Goal: Find specific page/section: Find specific page/section

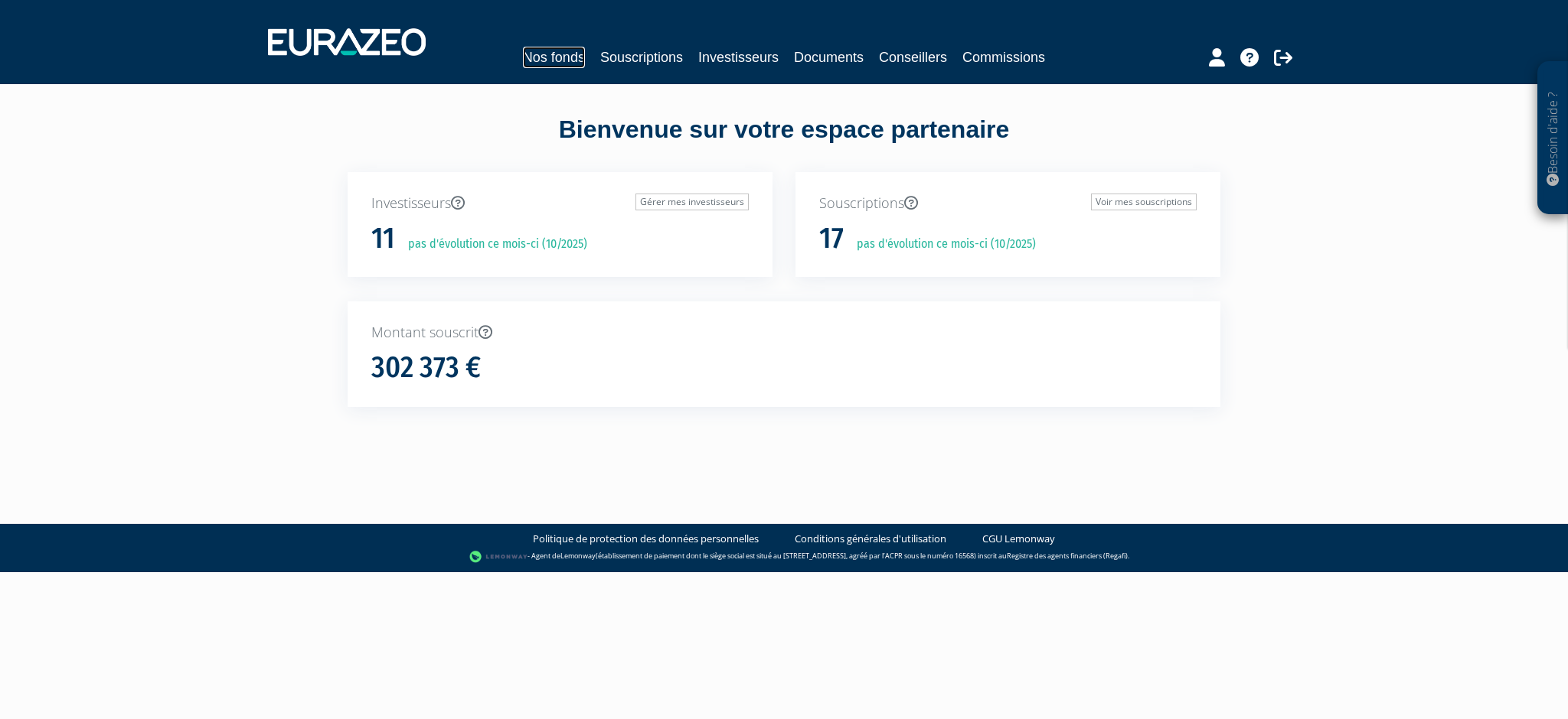
click at [564, 51] on link "Nos fonds" at bounding box center [554, 57] width 62 height 22
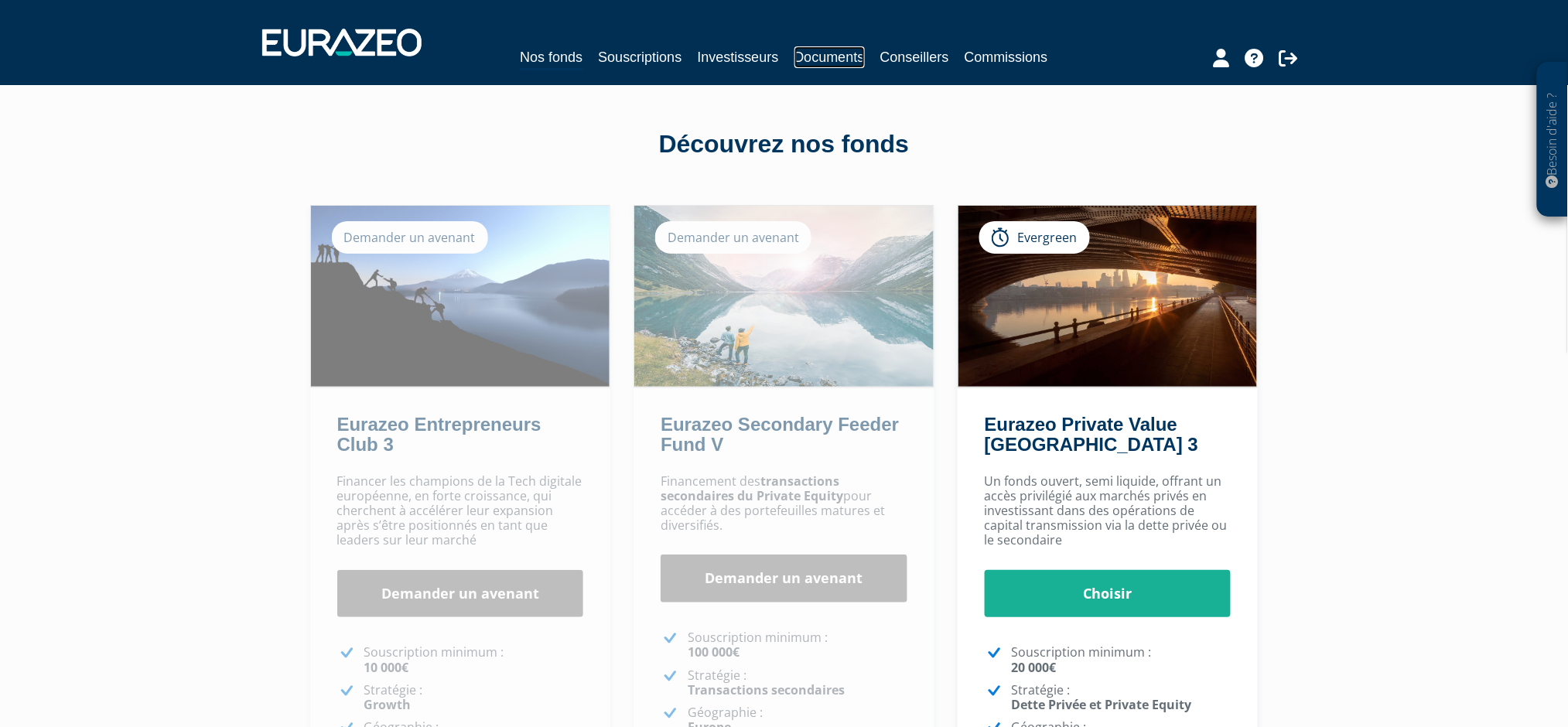
click at [817, 51] on link "Documents" at bounding box center [830, 57] width 70 height 22
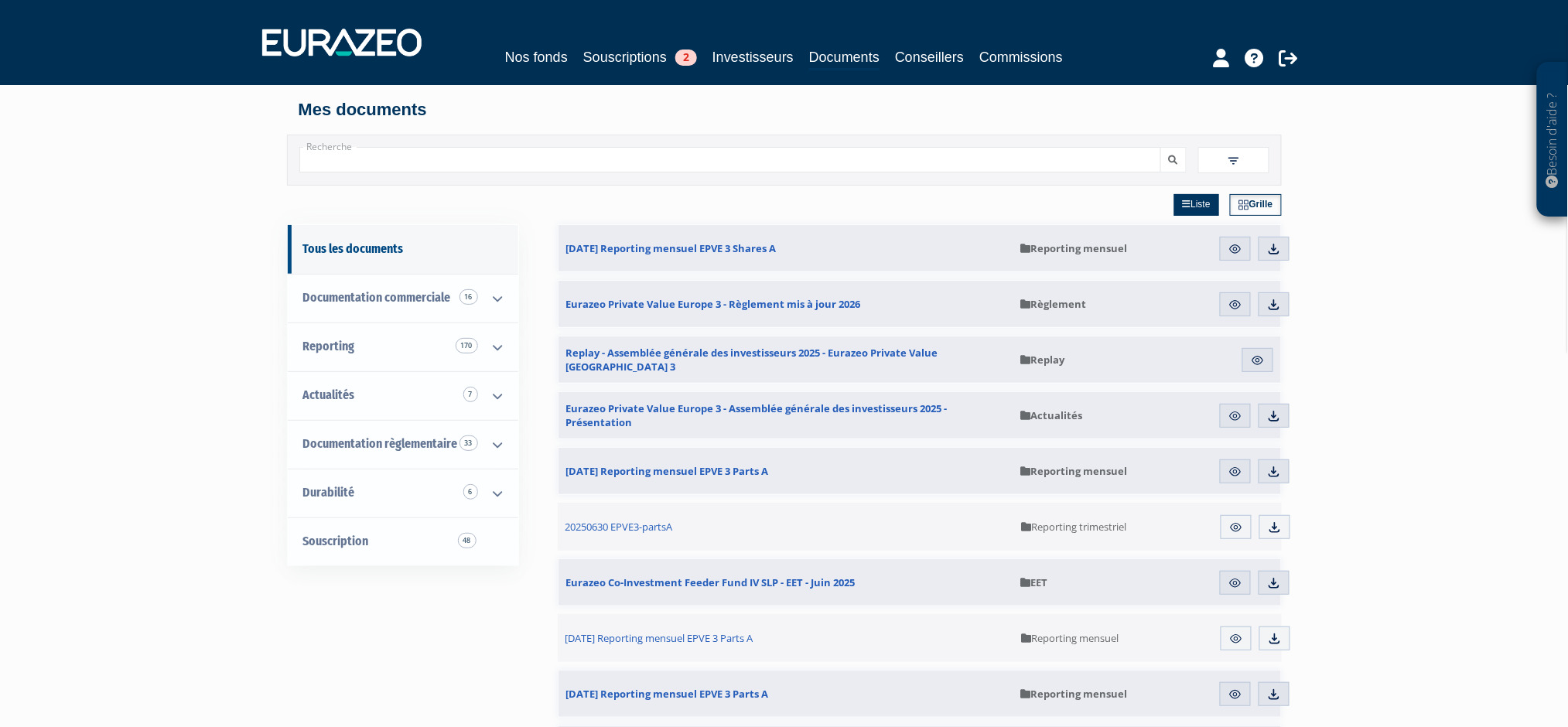
click at [419, 157] on input "Recherche" at bounding box center [730, 159] width 862 height 25
type input "eso2"
click at [1168, 157] on icon "submit" at bounding box center [1172, 160] width 9 height 9
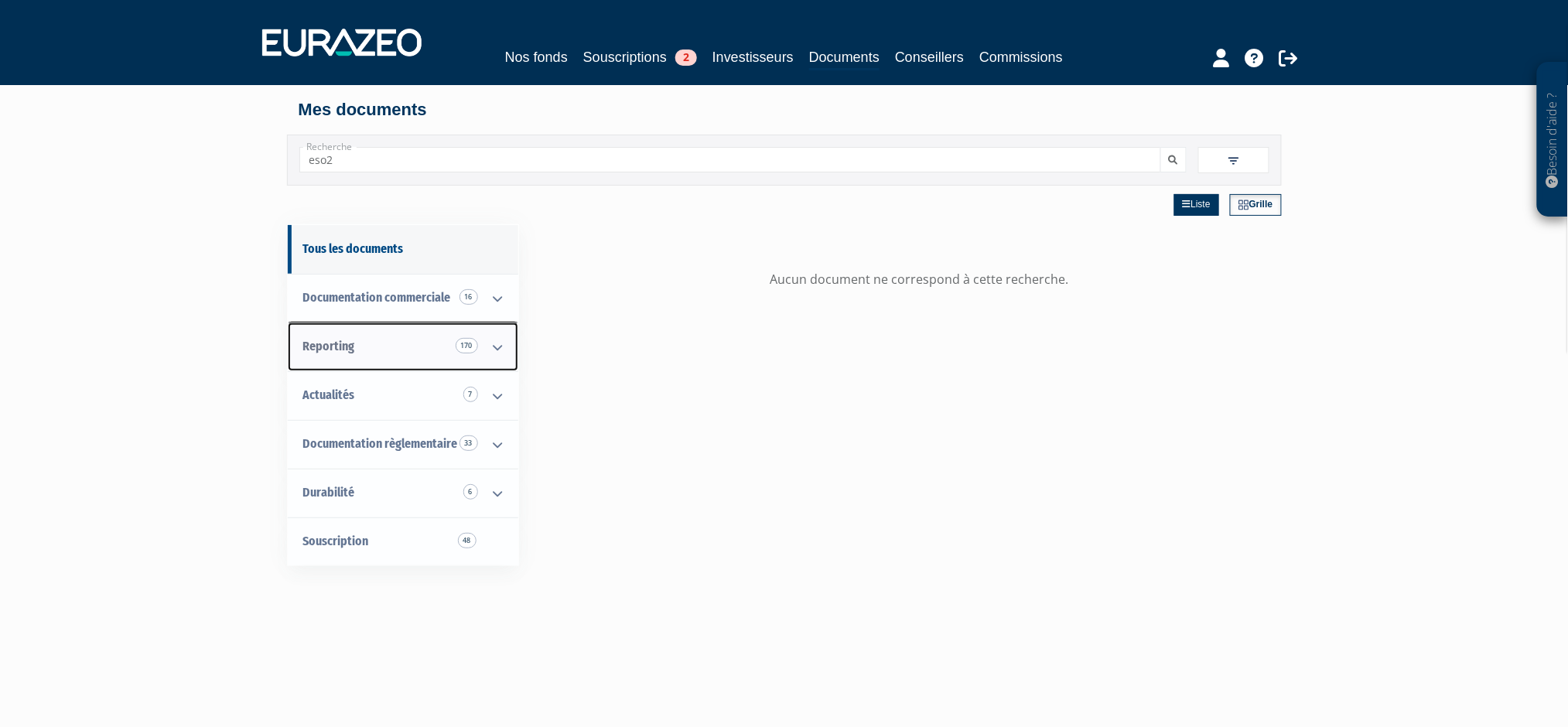
click at [380, 344] on link "Reporting 170" at bounding box center [403, 347] width 231 height 49
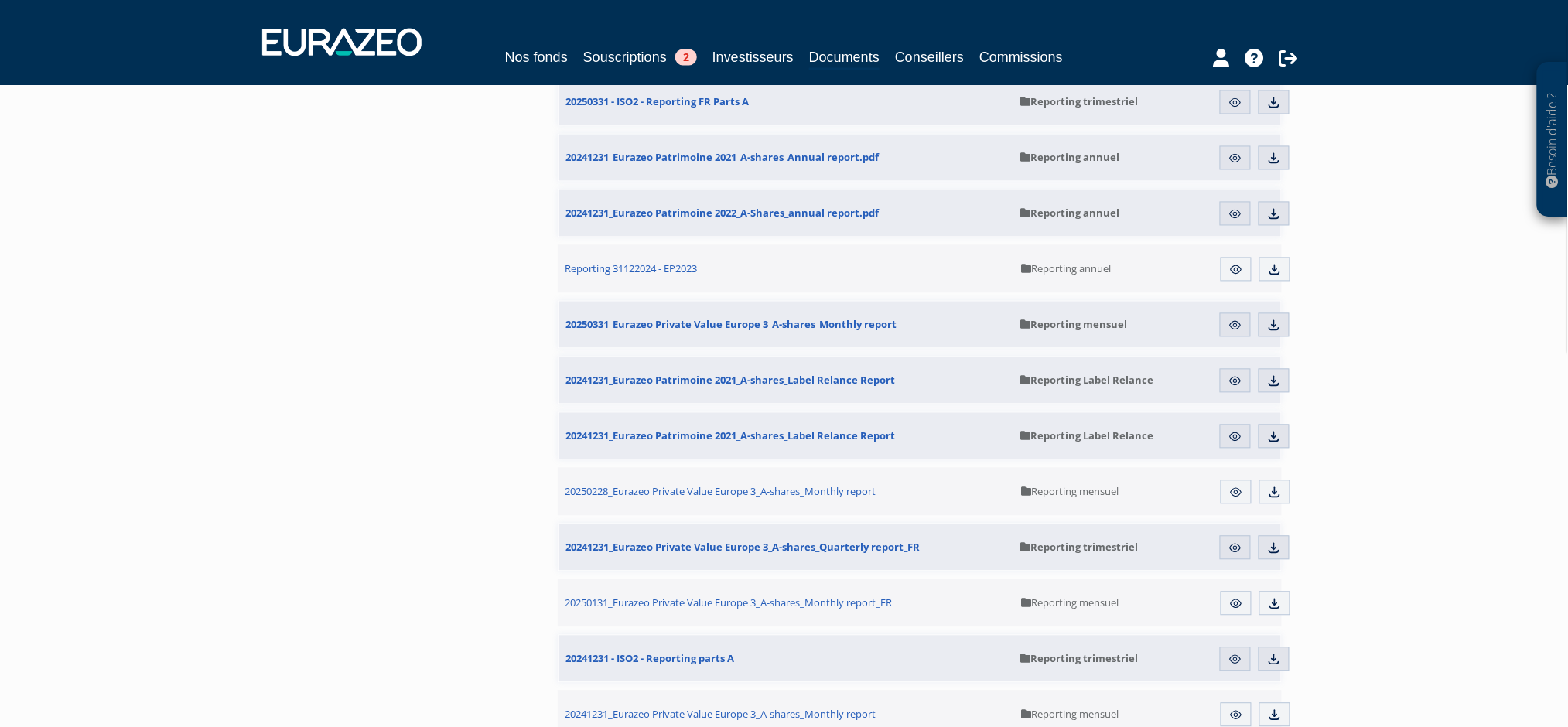
scroll to position [1031, 0]
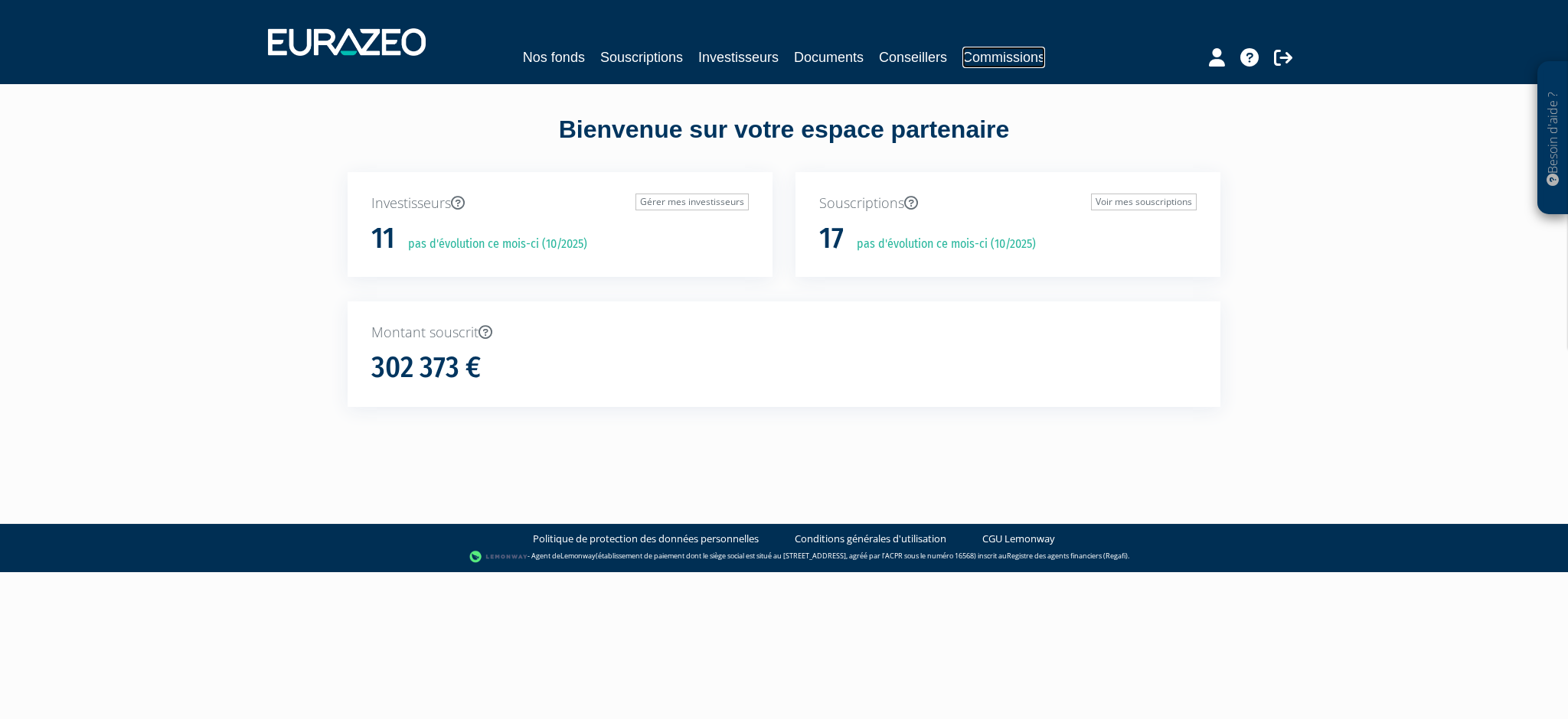
click at [1022, 55] on link "Commissions" at bounding box center [1004, 57] width 82 height 22
